Goal: Find specific page/section: Find specific page/section

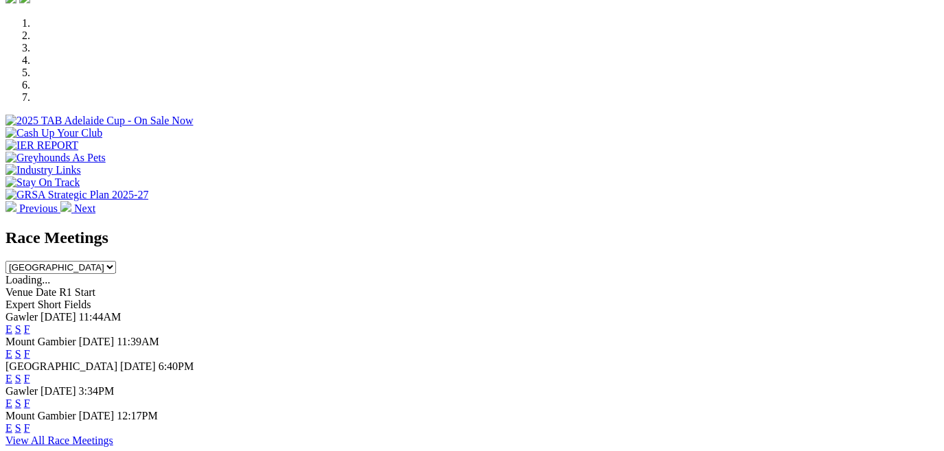
scroll to position [490, 0]
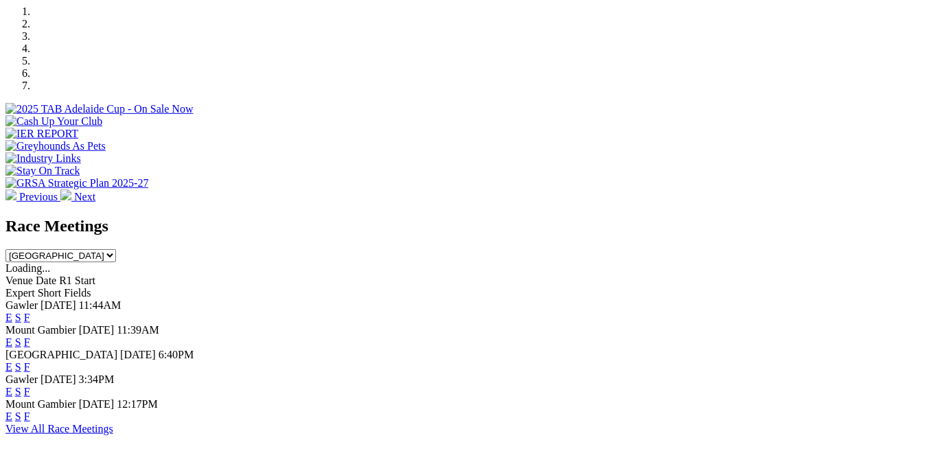
click at [30, 386] on link "F" at bounding box center [27, 392] width 6 height 12
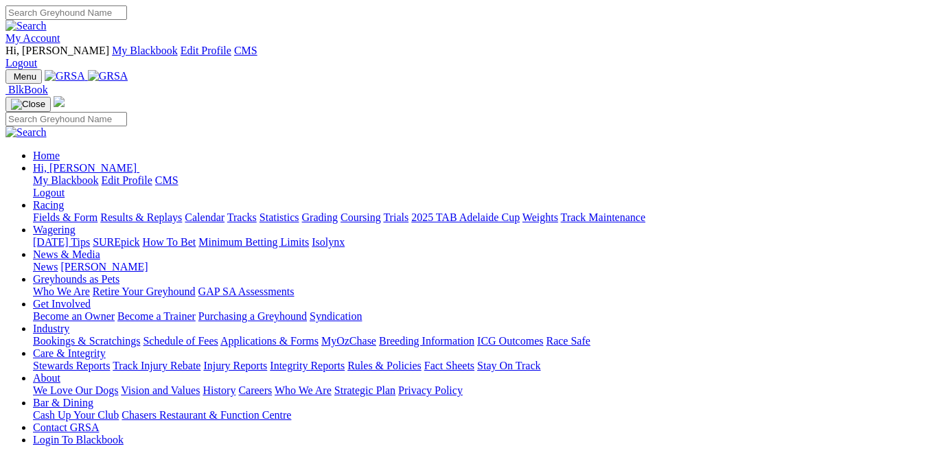
scroll to position [490, 0]
